Goal: Answer question/provide support

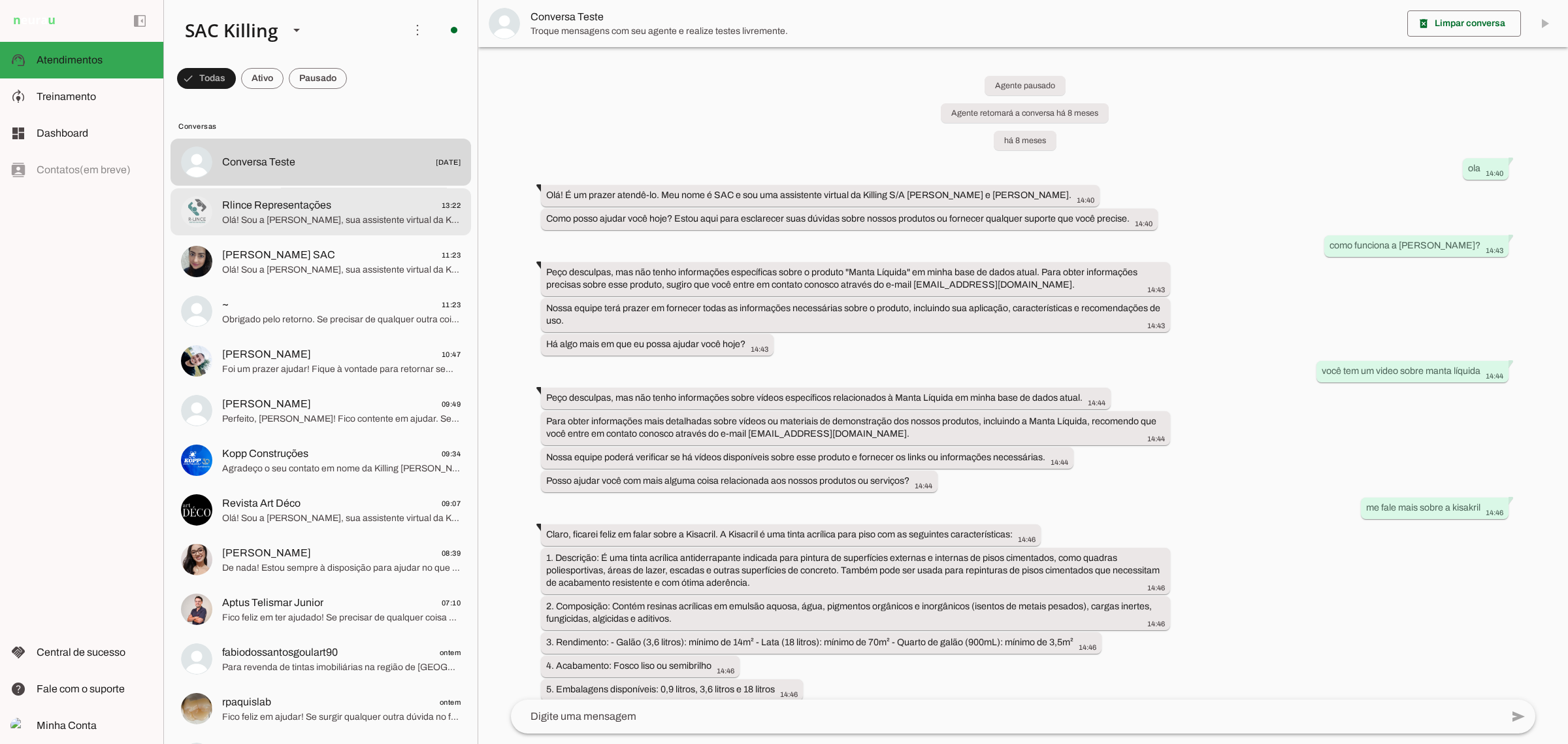
click at [288, 213] on span "Olá! Sou a [PERSON_NAME], sua assistente virtual da Killing [PERSON_NAME] e [PE…" at bounding box center [342, 220] width 239 height 13
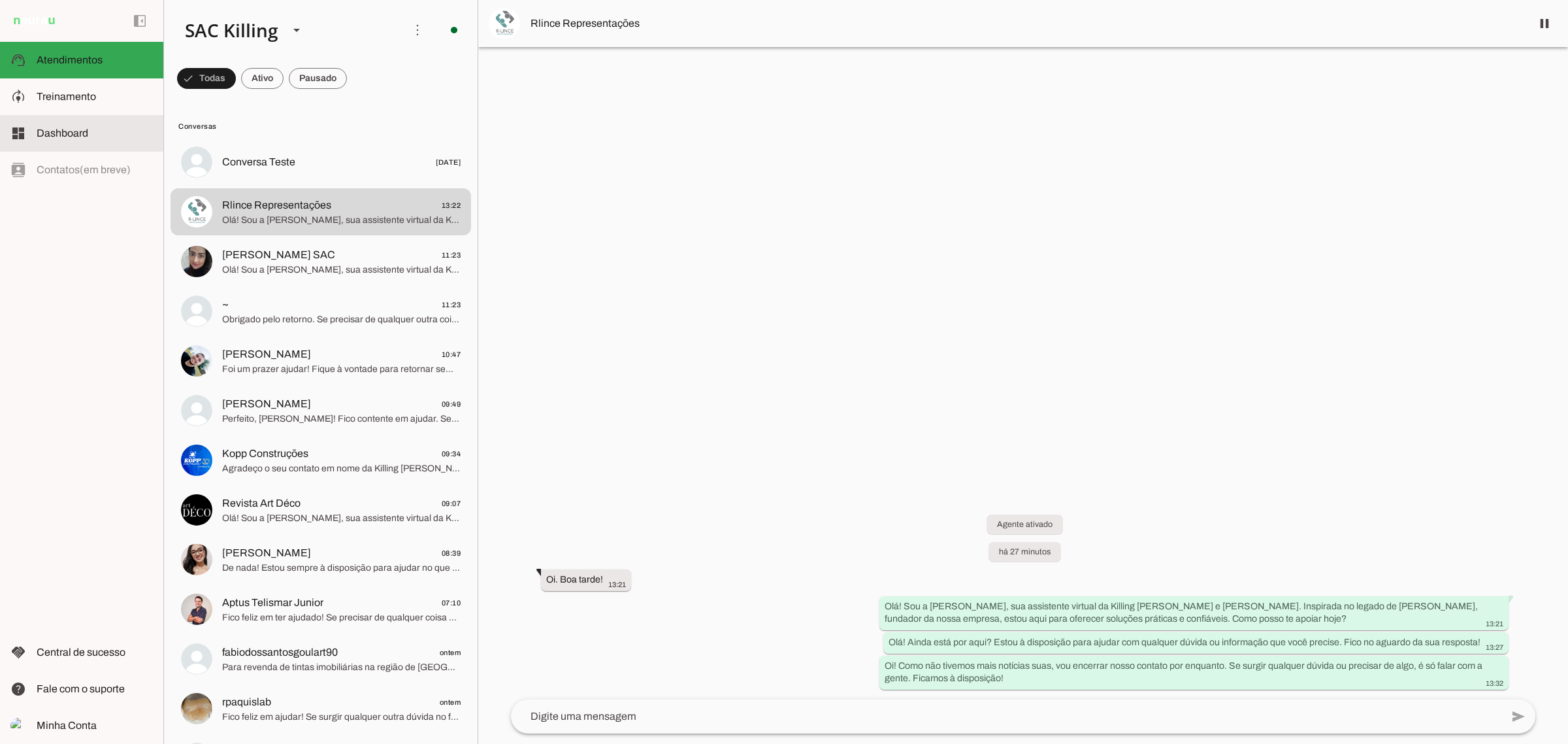
click at [117, 125] on slot at bounding box center [94, 133] width 117 height 16
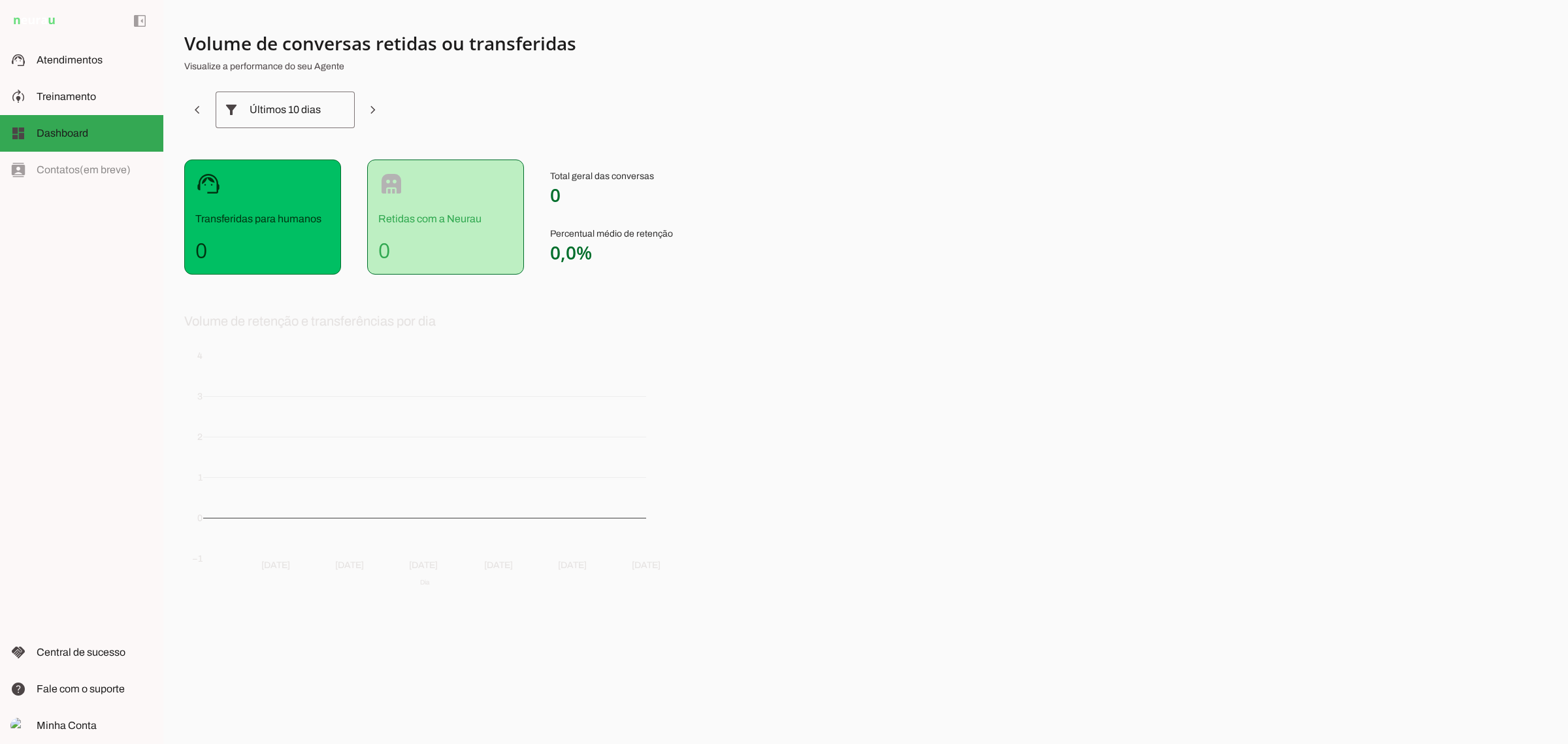
click at [572, 295] on section "Volume de conversas retidas ou transferidas Visualize a performance do seu Agen…" at bounding box center [508, 321] width 649 height 579
click at [271, 100] on div "Últimos 10 dias" at bounding box center [285, 109] width 72 height 36
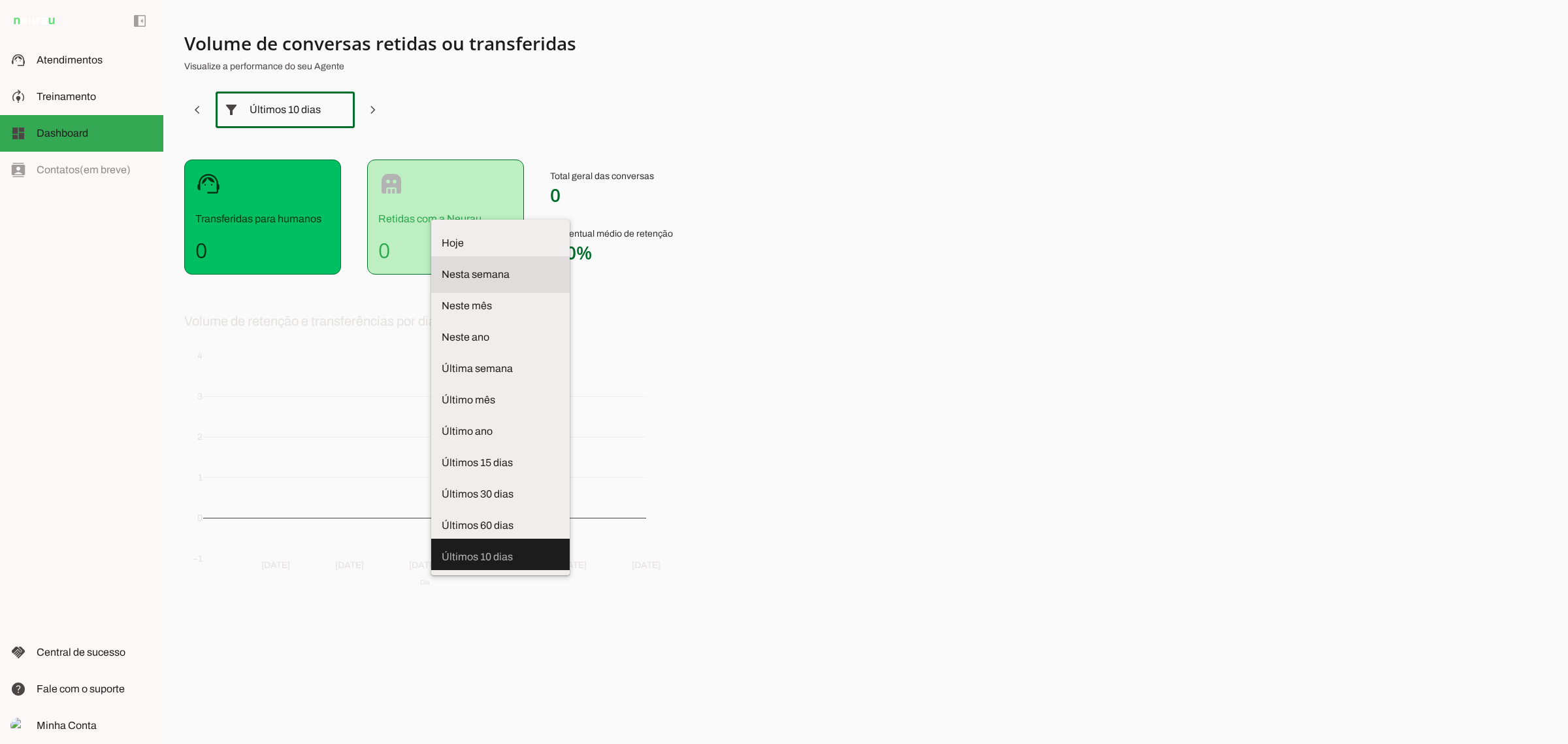
click at [442, 267] on span "Nesta semana" at bounding box center [501, 275] width 117 height 16
type md-outlined-select "week"
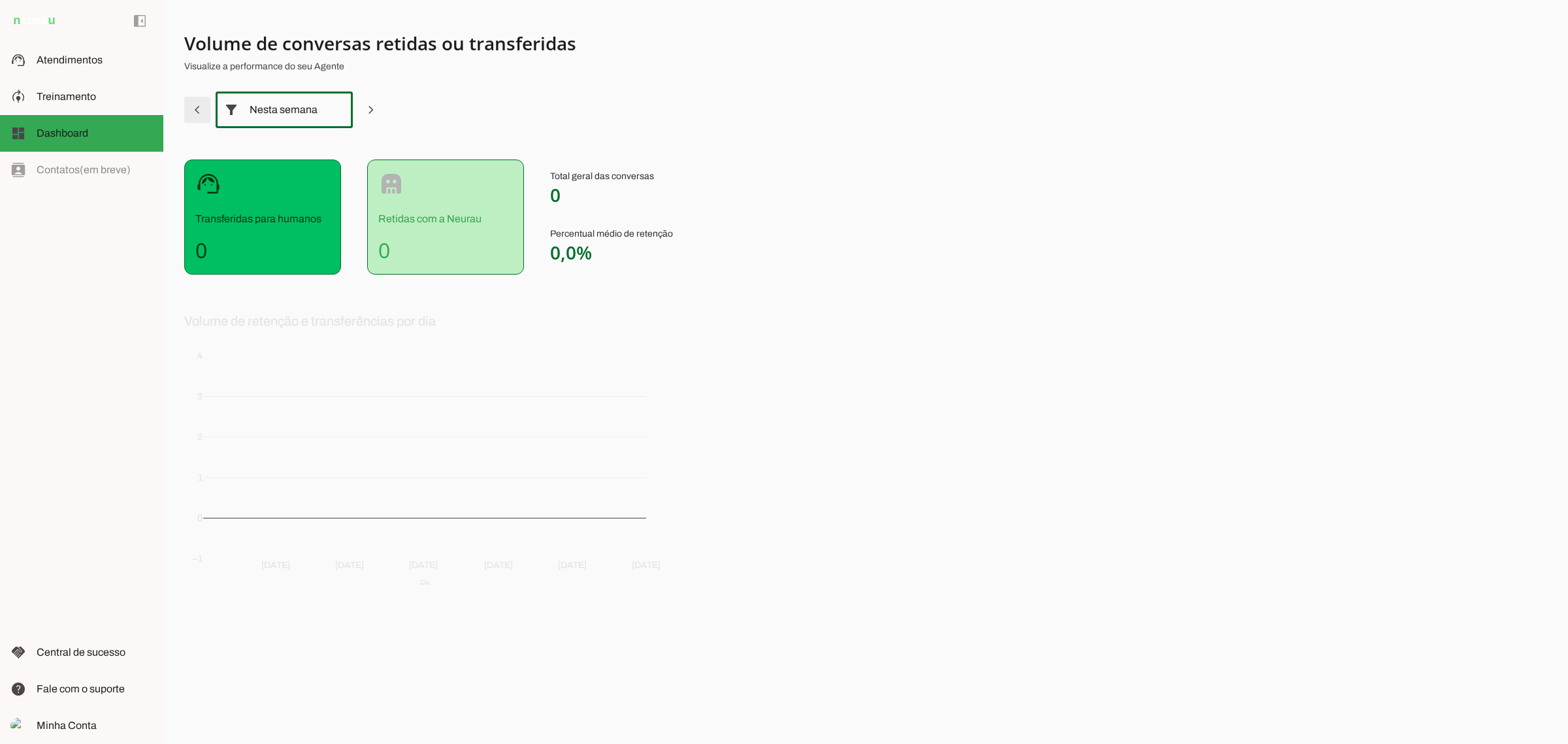
click at [203, 112] on span at bounding box center [197, 110] width 31 height 31
click at [369, 113] on span at bounding box center [373, 110] width 31 height 31
click at [19, 69] on md-item "support_agent Atendimentos Atendimentos" at bounding box center [82, 59] width 163 height 36
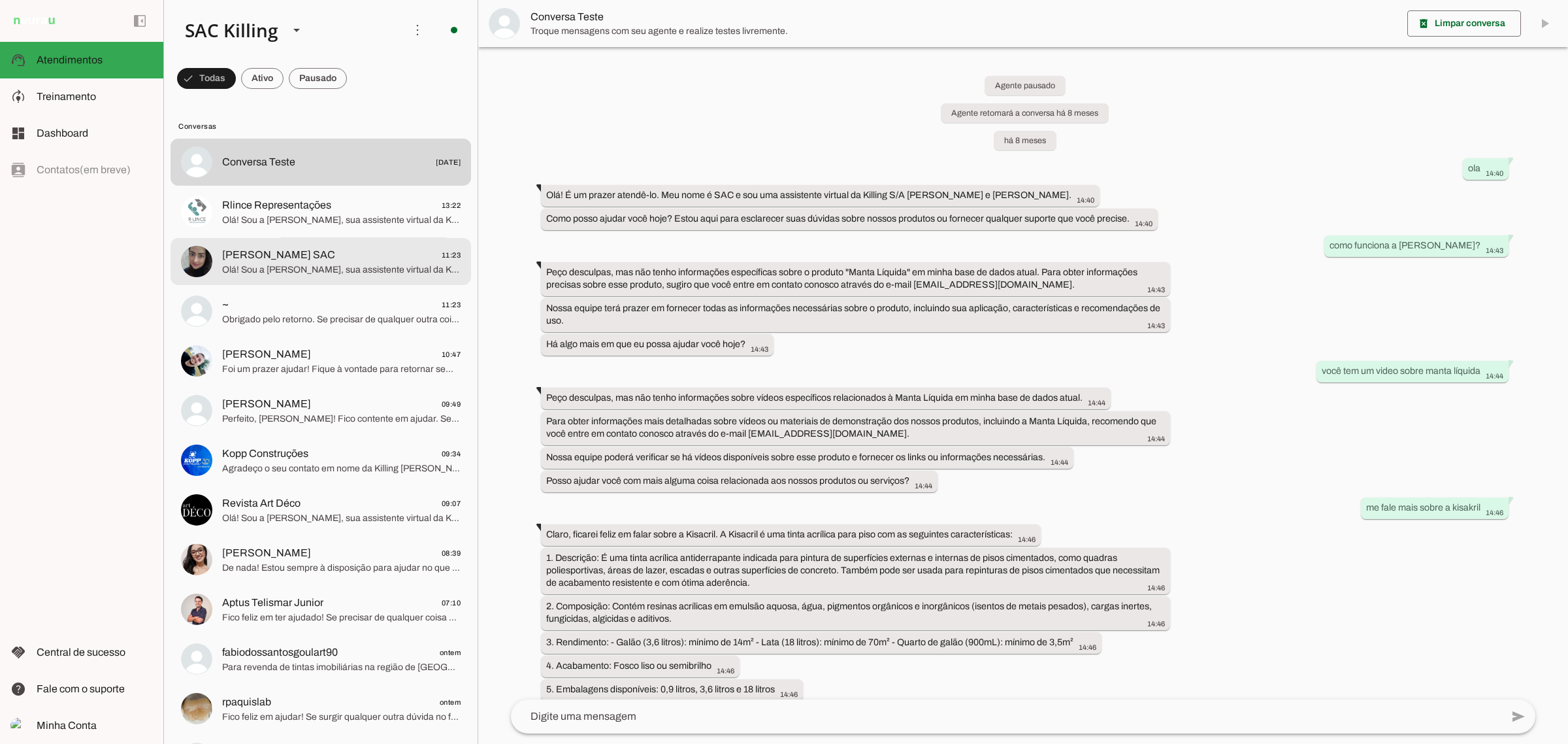
drag, startPoint x: 363, startPoint y: 245, endPoint x: 358, endPoint y: 250, distance: 7.1
click at [363, 246] on div at bounding box center [342, 261] width 239 height 32
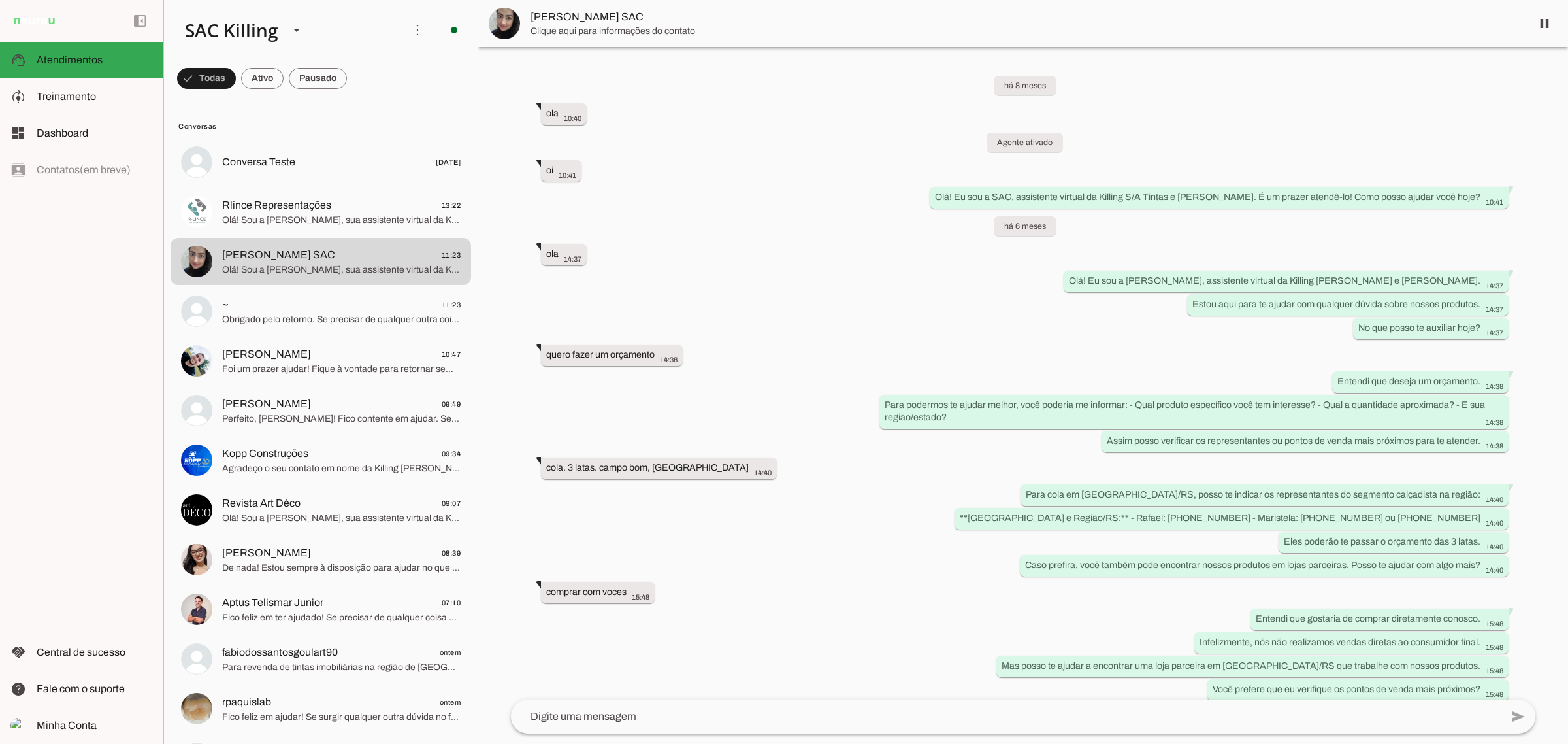
scroll to position [21268, 0]
